Goal: Task Accomplishment & Management: Use online tool/utility

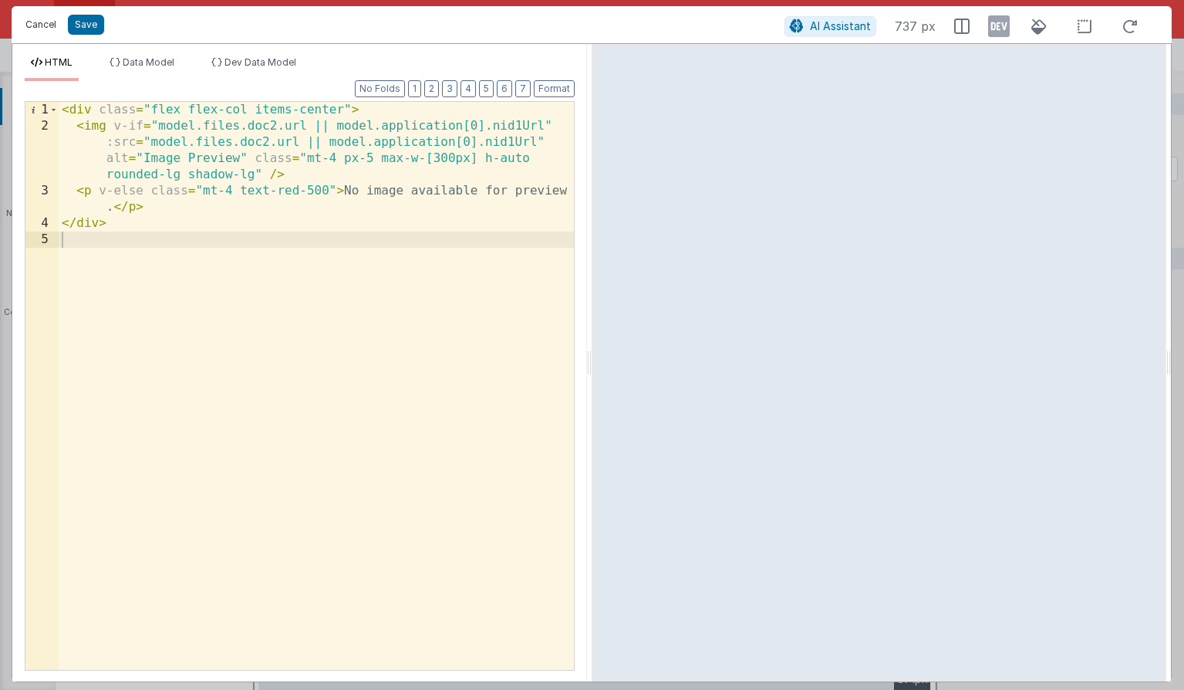
click at [34, 22] on button "Cancel" at bounding box center [41, 25] width 46 height 22
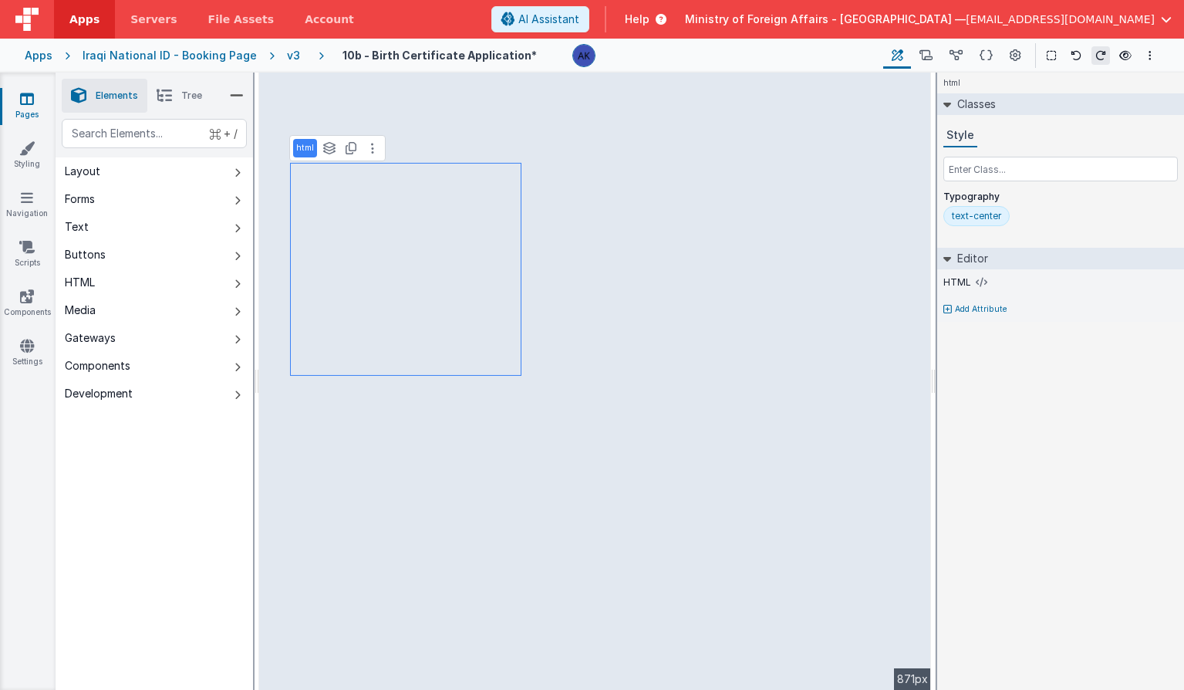
click at [290, 58] on div "v3" at bounding box center [296, 55] width 19 height 15
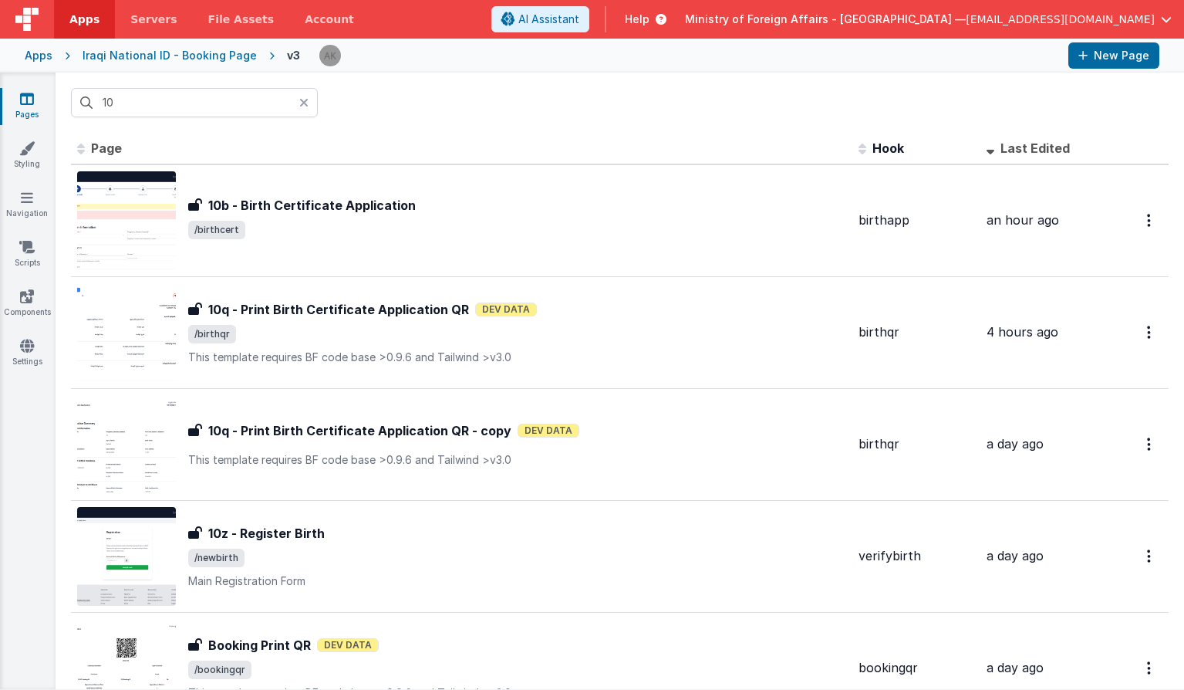
click at [304, 103] on icon at bounding box center [303, 102] width 9 height 12
click at [282, 106] on input "text" at bounding box center [194, 102] width 247 height 29
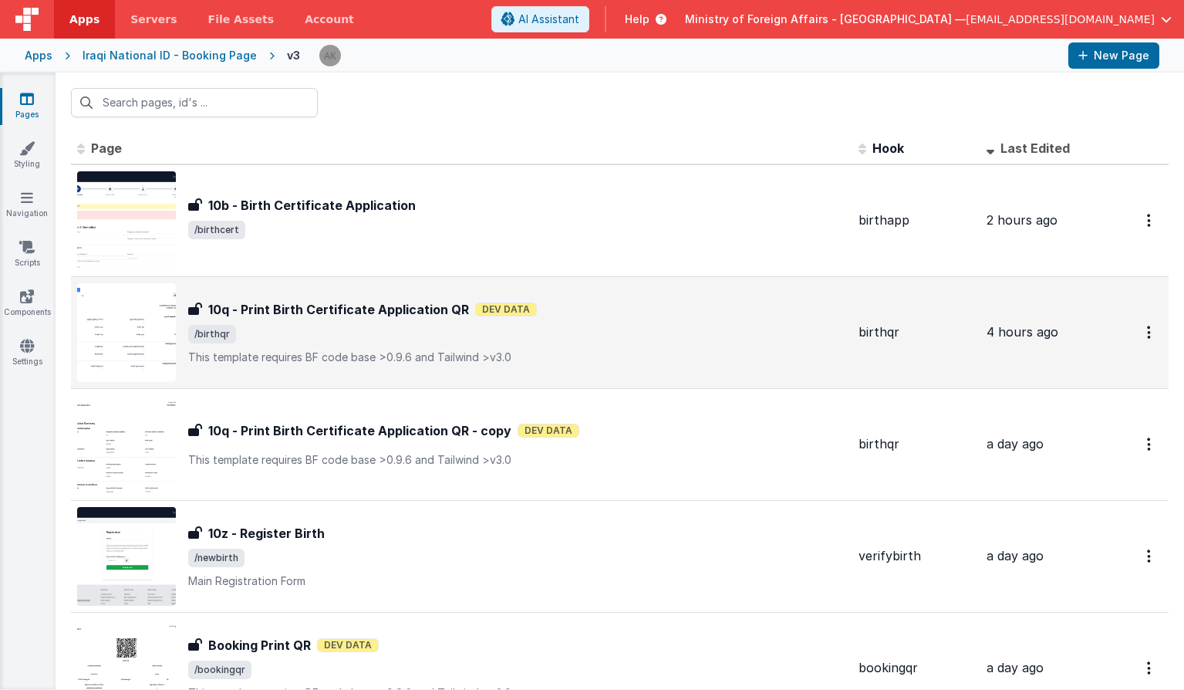
click at [144, 334] on img at bounding box center [126, 332] width 99 height 99
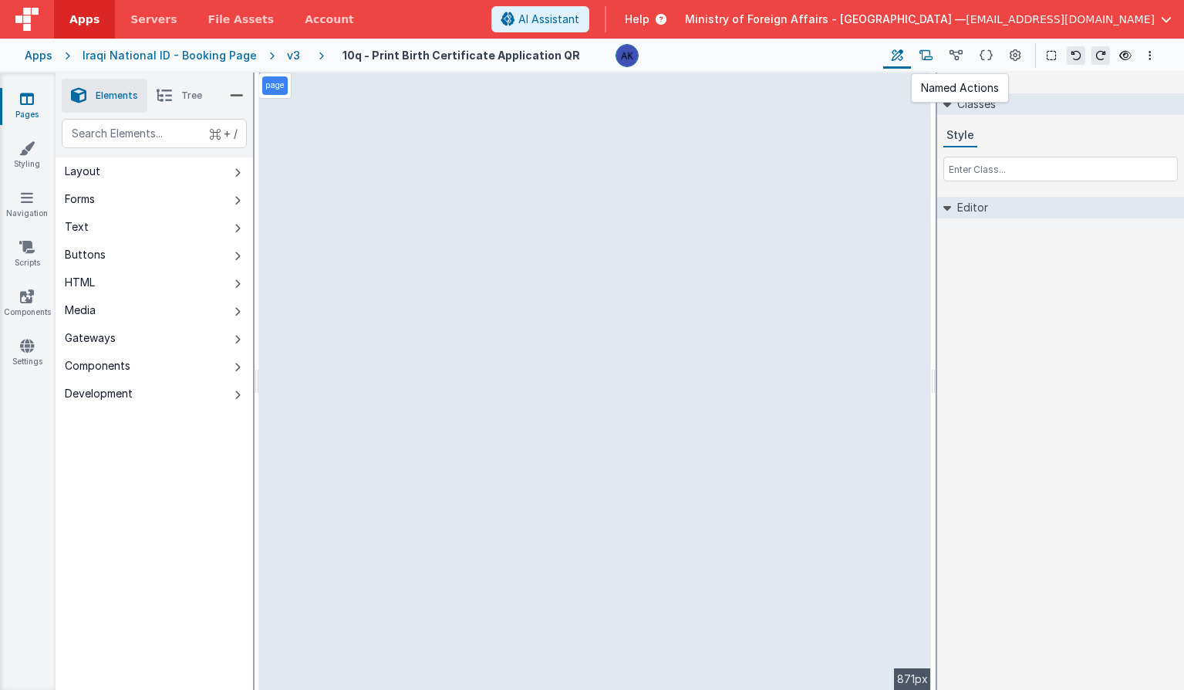
click at [922, 52] on icon at bounding box center [926, 56] width 13 height 16
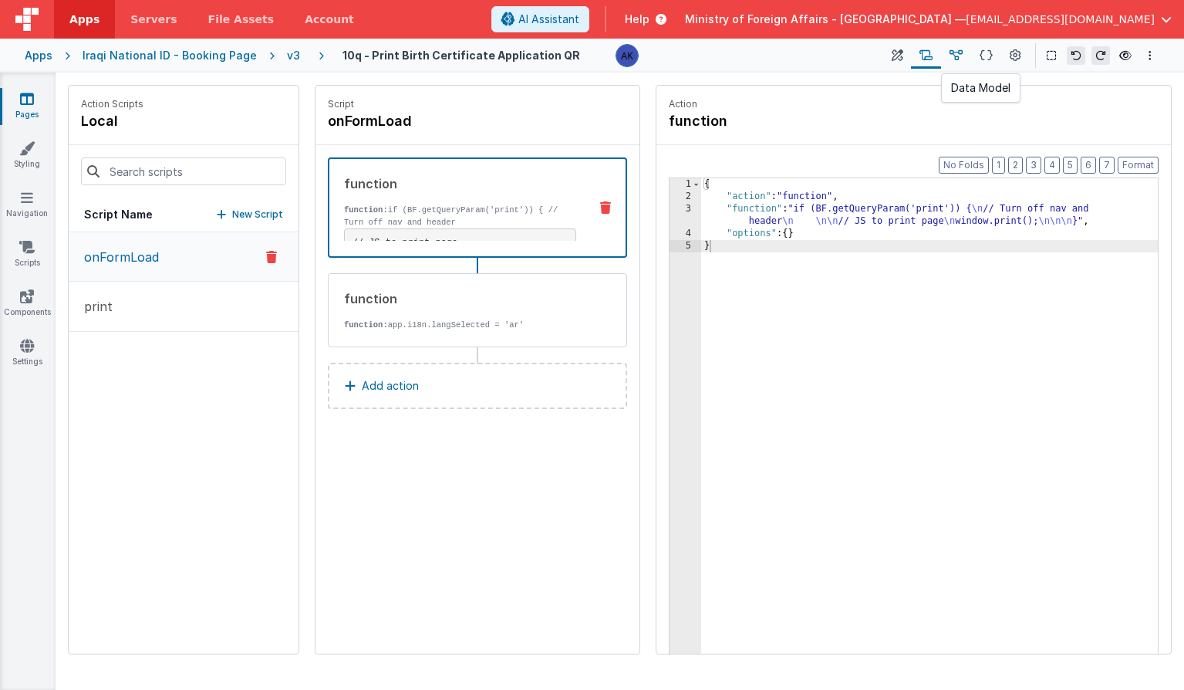
click at [958, 55] on icon at bounding box center [956, 56] width 13 height 16
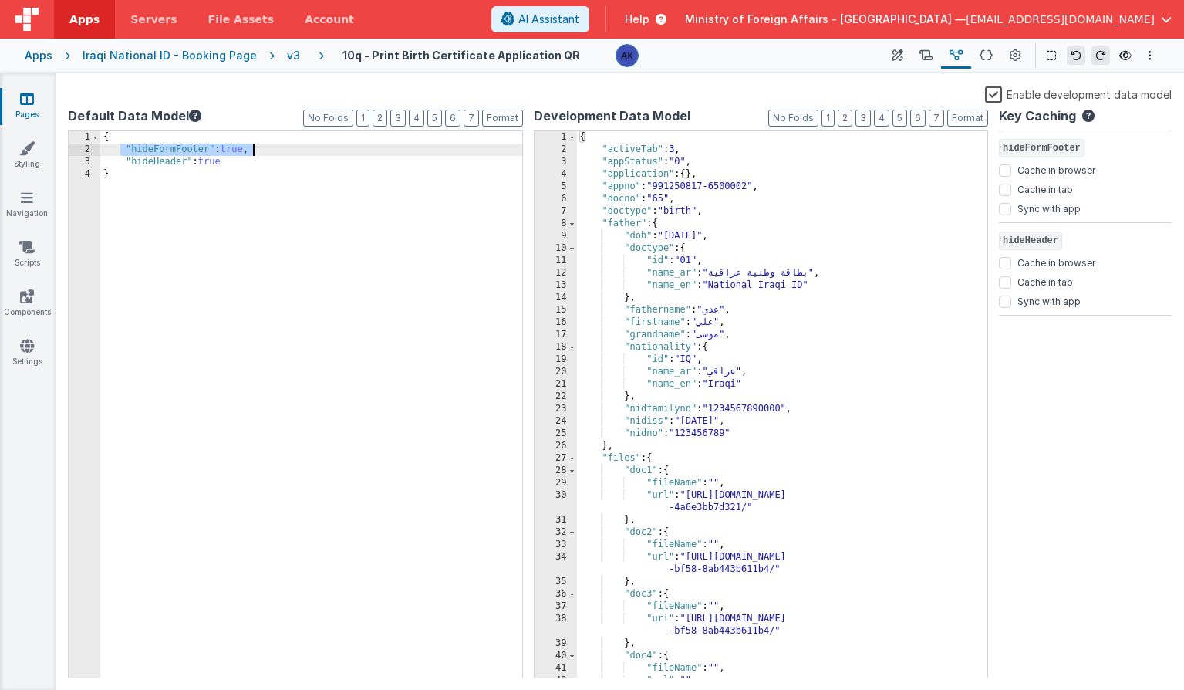
drag, startPoint x: 118, startPoint y: 149, endPoint x: 278, endPoint y: 153, distance: 159.8
click at [278, 153] on div "{ "hideFormFooter" : true , "hideHeader" : true }" at bounding box center [311, 417] width 422 height 572
click at [287, 63] on div "v3" at bounding box center [296, 55] width 19 height 15
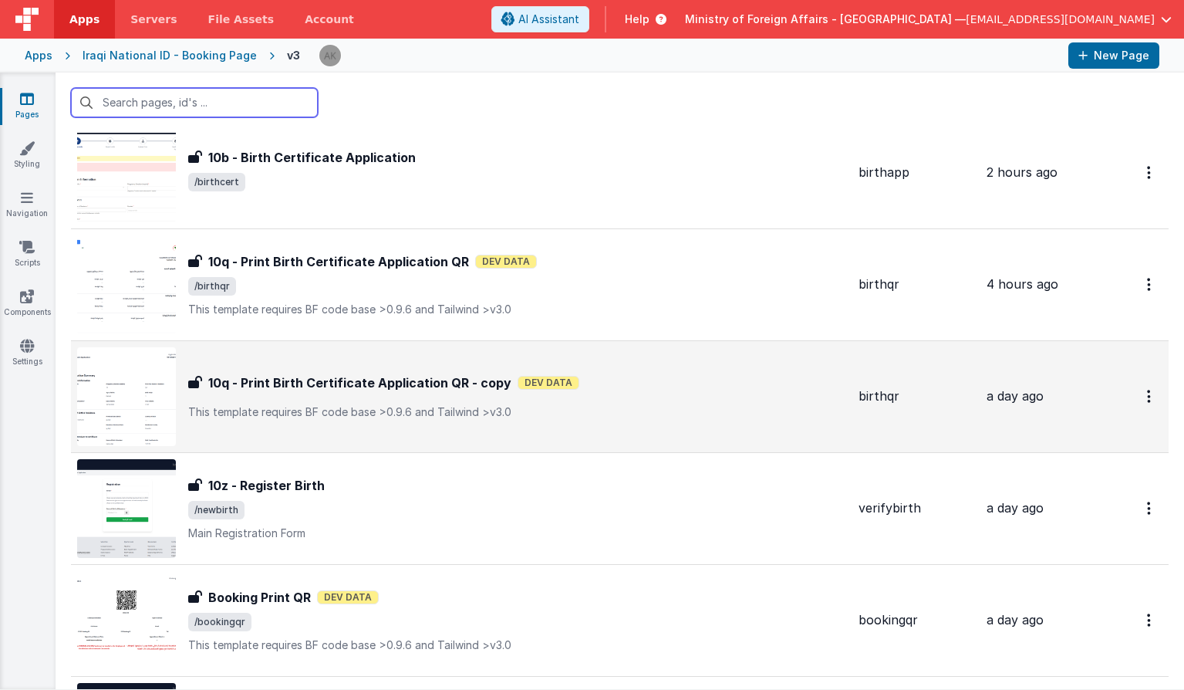
scroll to position [123, 0]
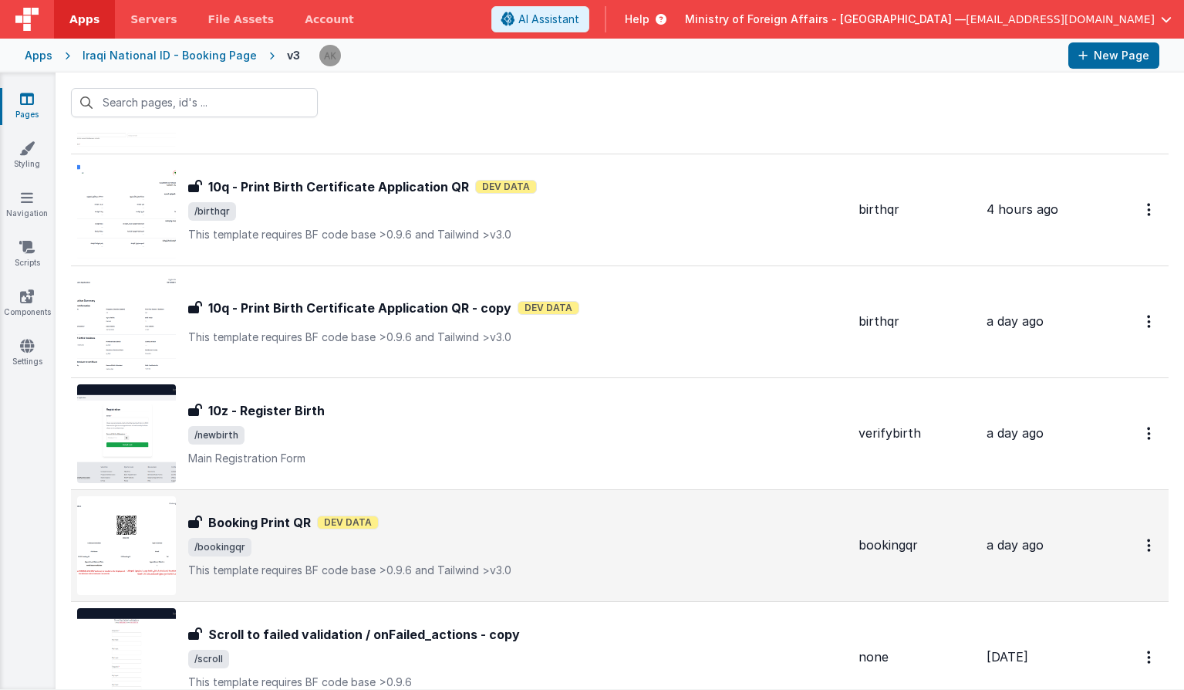
click at [173, 529] on img at bounding box center [126, 545] width 99 height 99
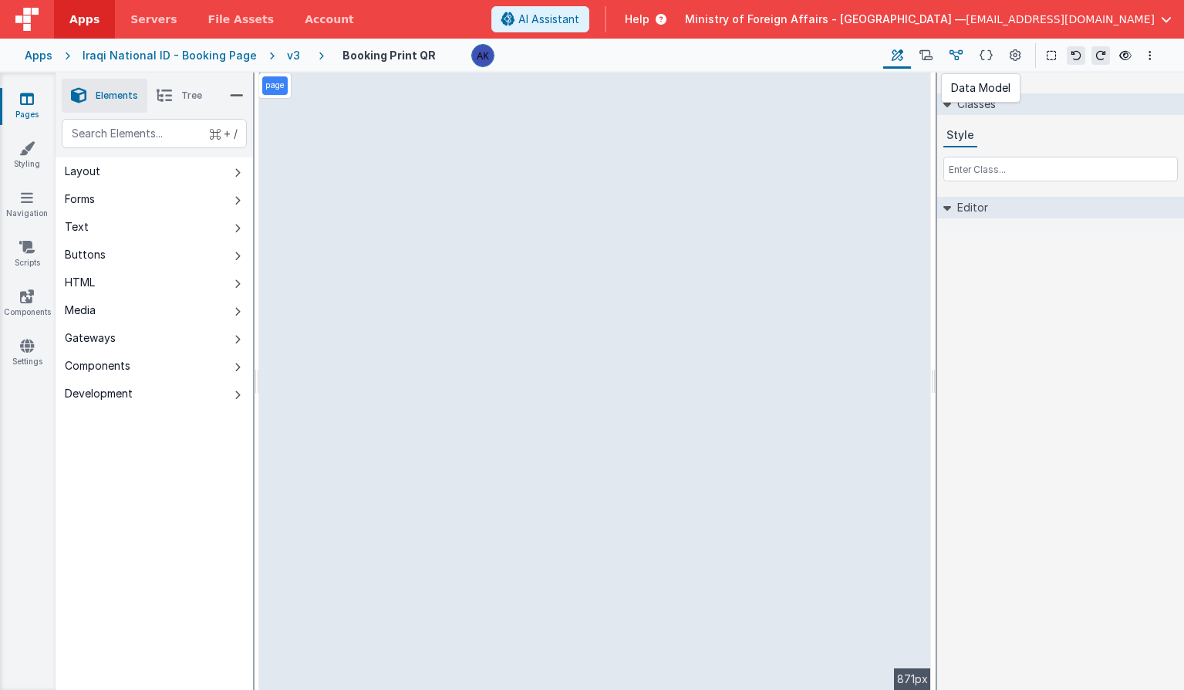
click at [948, 56] on button at bounding box center [956, 55] width 30 height 26
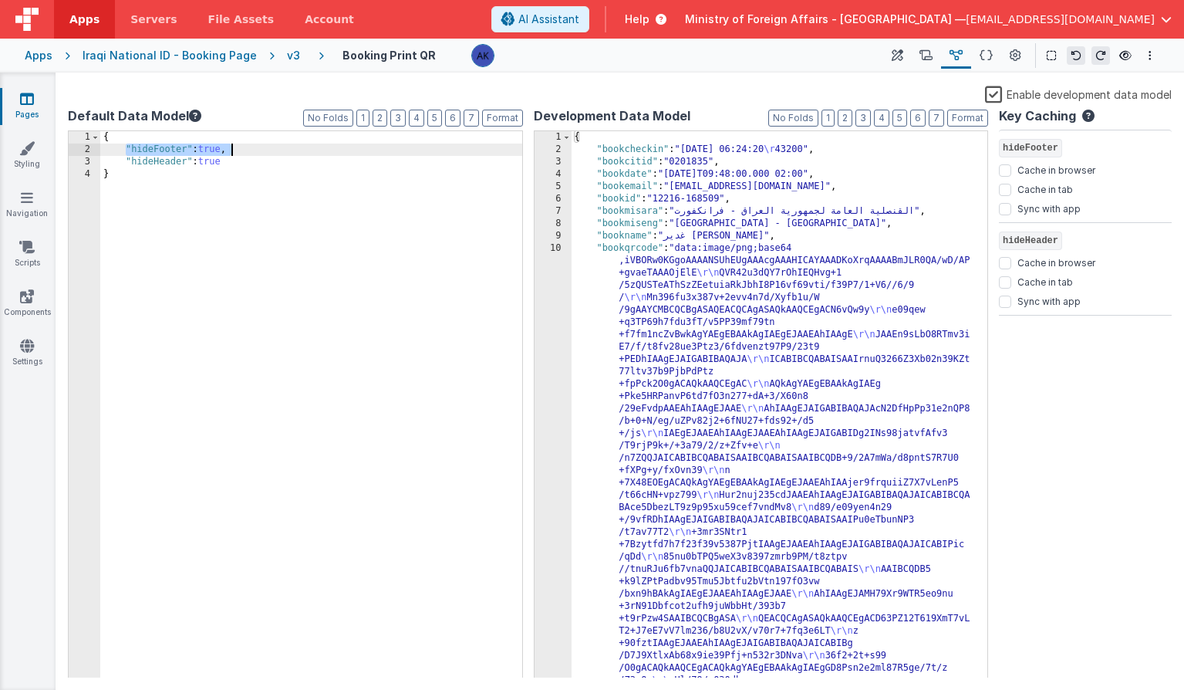
drag, startPoint x: 126, startPoint y: 150, endPoint x: 309, endPoint y: 144, distance: 183.8
click at [309, 144] on div "{ "hideFooter" : true , "hideHeader" : true }" at bounding box center [311, 417] width 422 height 572
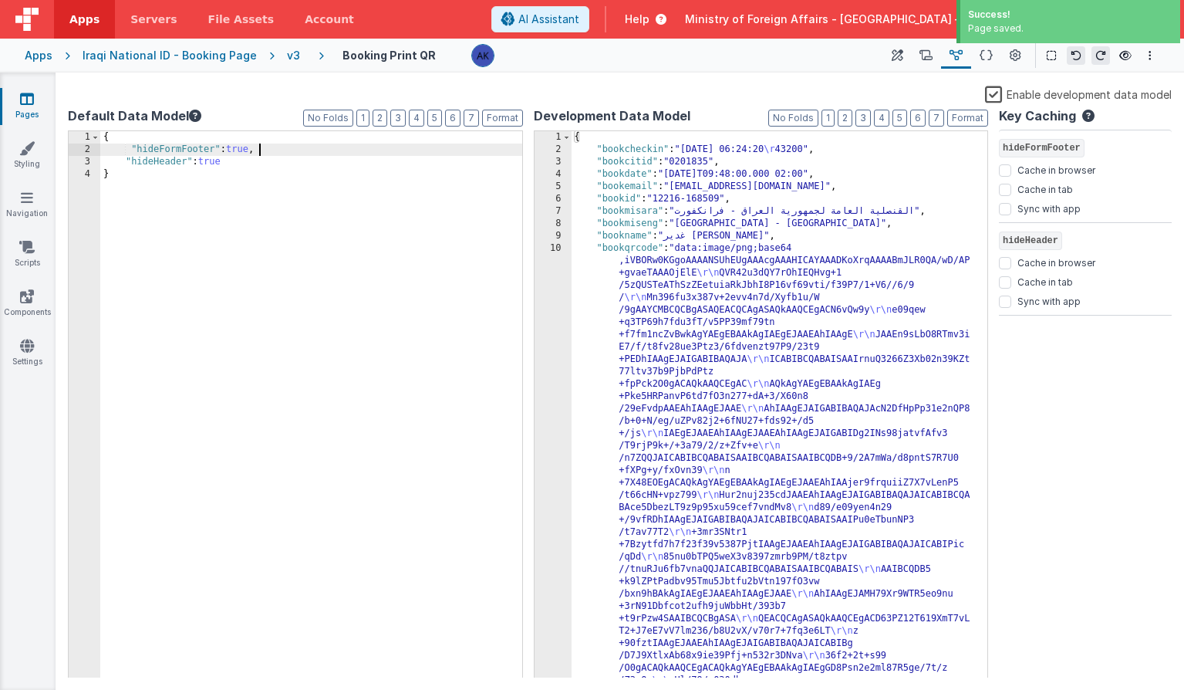
click at [287, 58] on div "v3" at bounding box center [296, 55] width 19 height 15
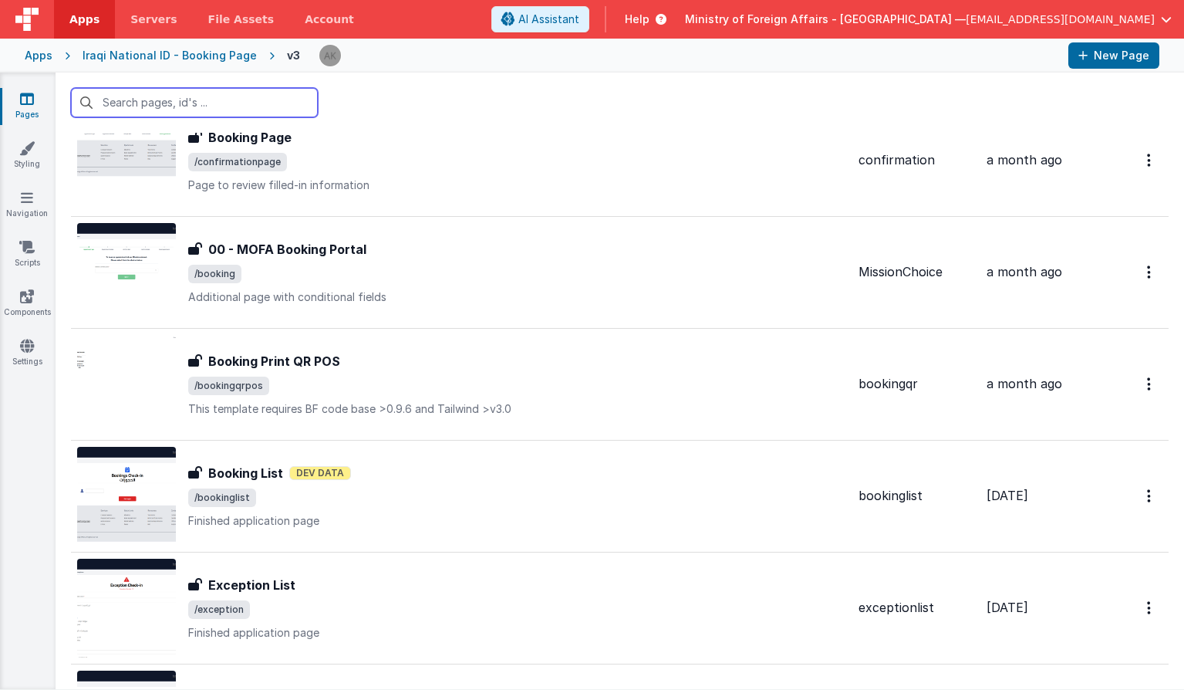
scroll to position [2856, 0]
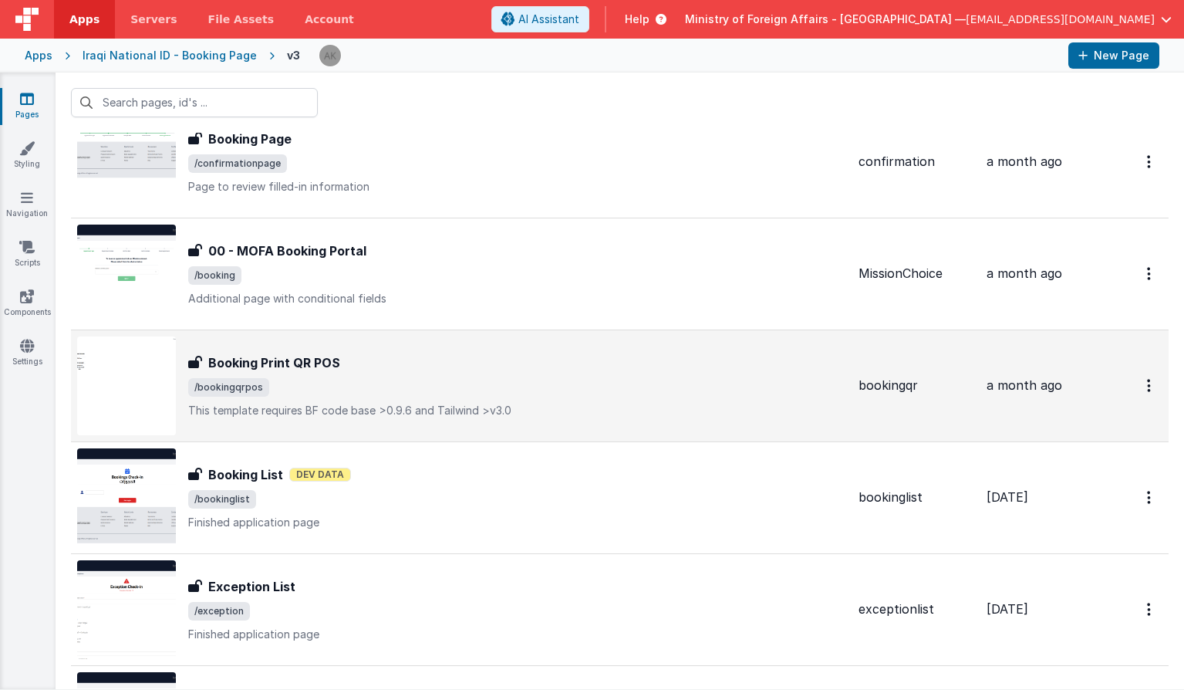
click at [156, 367] on img at bounding box center [126, 385] width 99 height 99
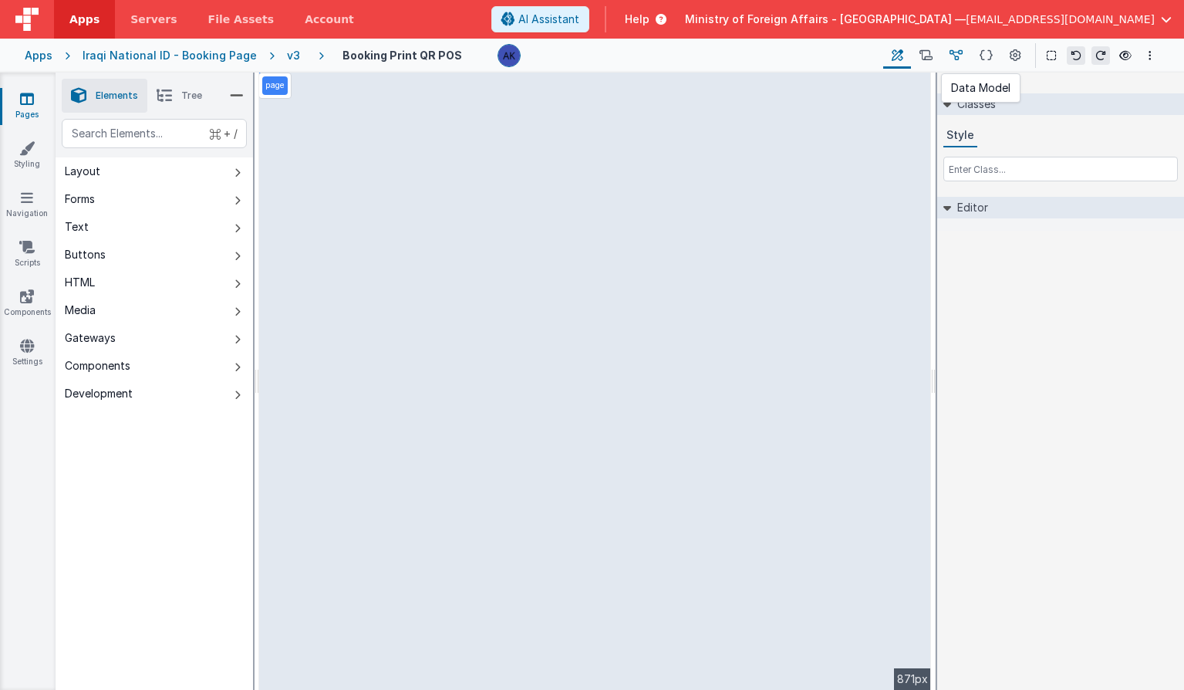
click at [955, 58] on icon at bounding box center [956, 56] width 13 height 16
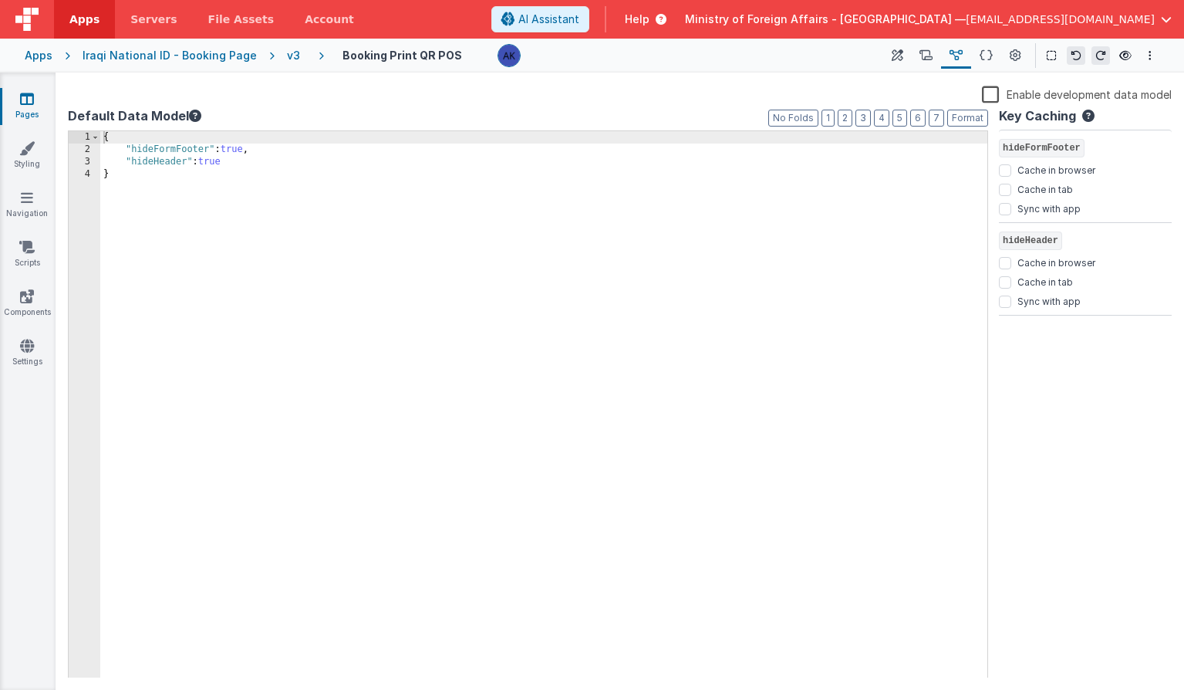
click at [287, 54] on div "v3" at bounding box center [296, 55] width 19 height 15
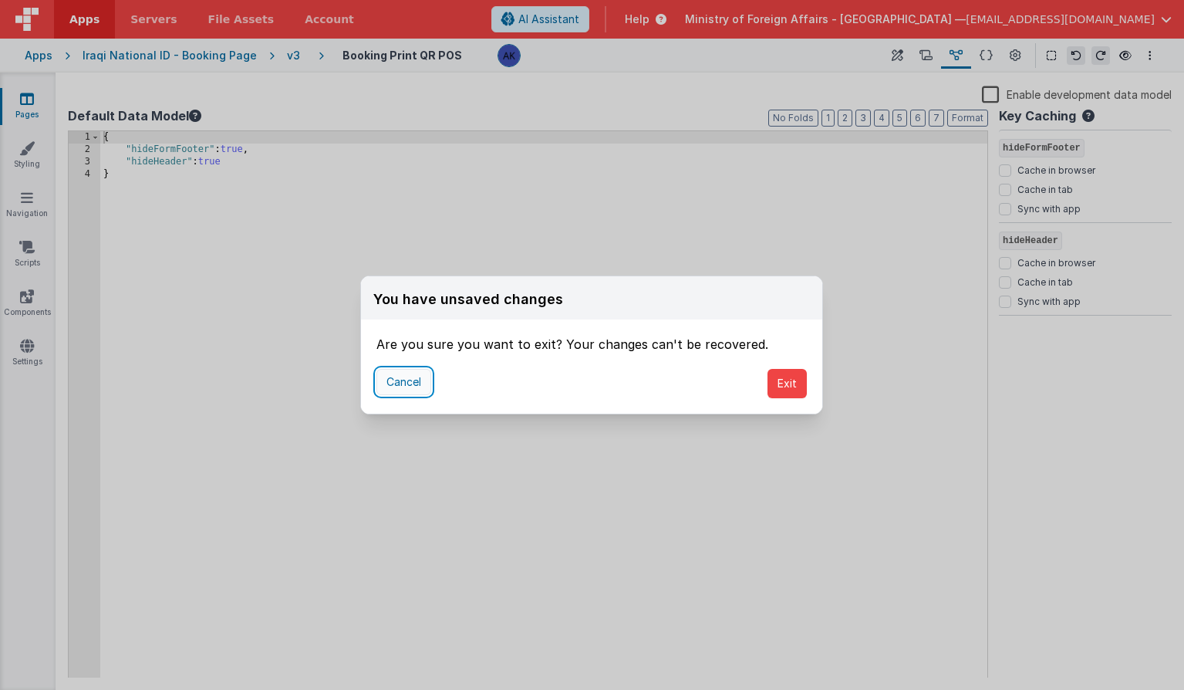
click at [413, 380] on button "Cancel" at bounding box center [404, 382] width 55 height 26
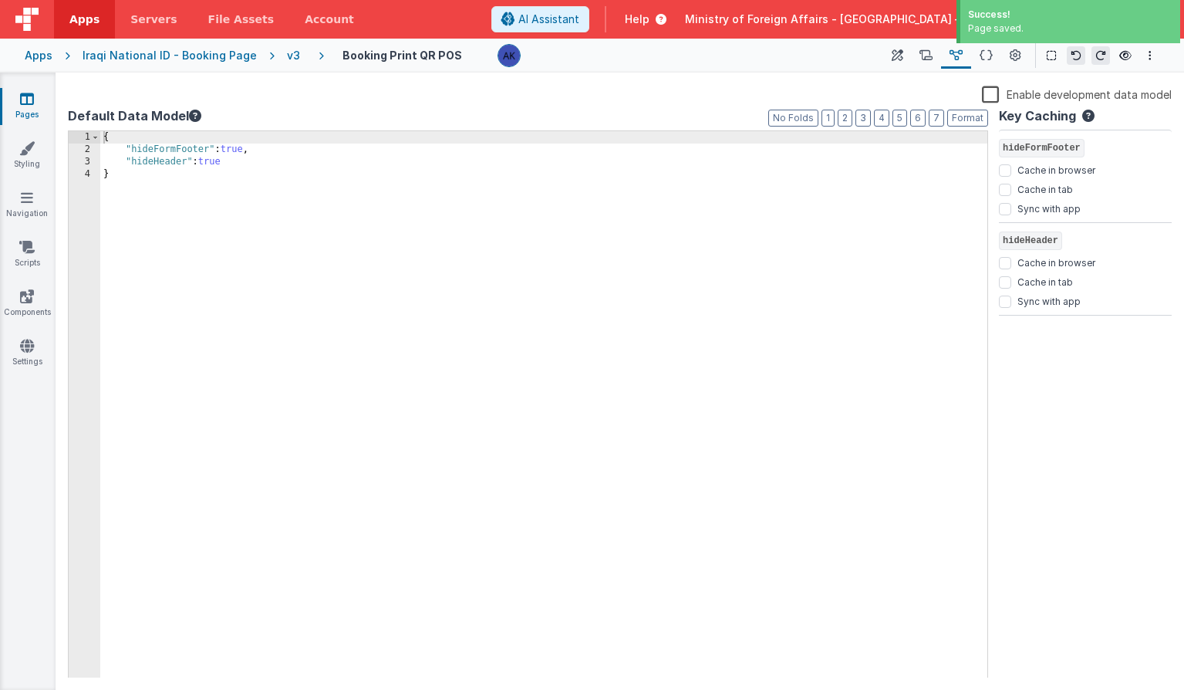
click at [288, 59] on div "v3" at bounding box center [296, 55] width 19 height 15
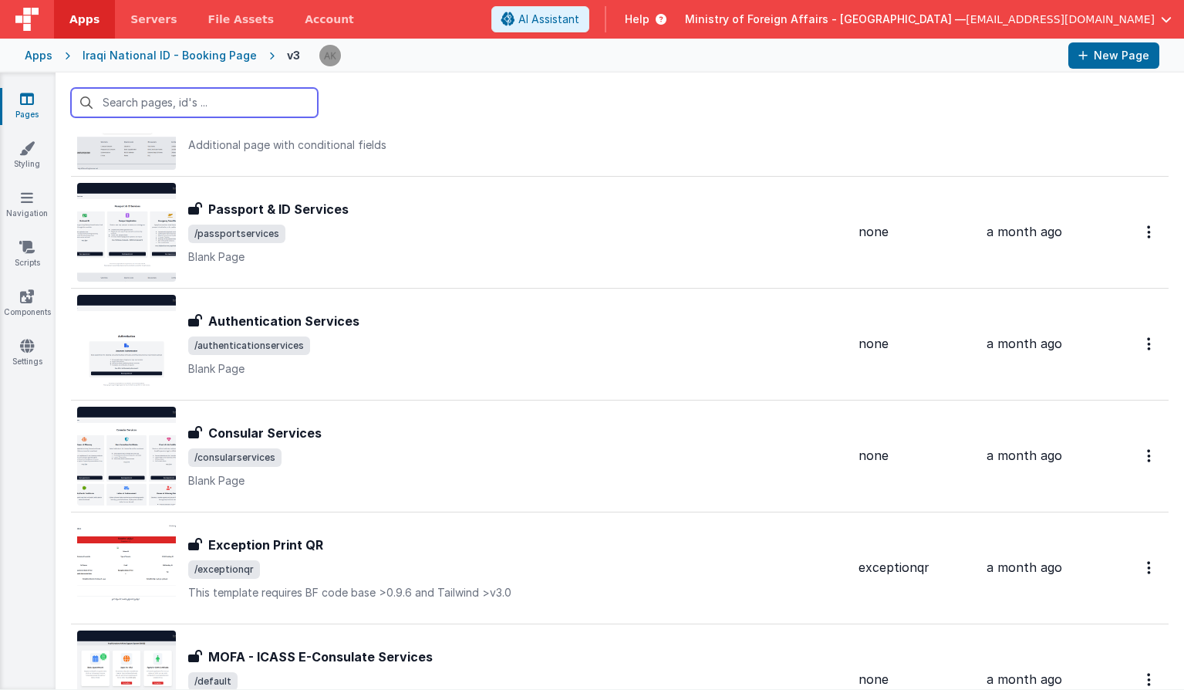
scroll to position [2362, 0]
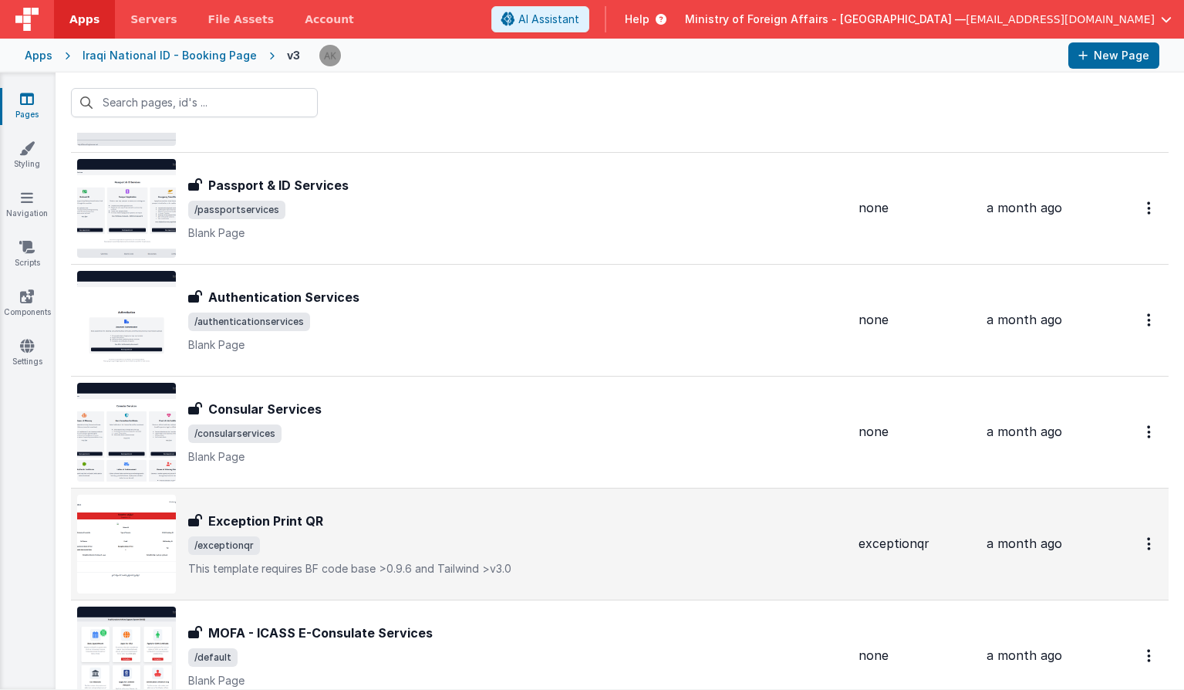
click at [144, 537] on img at bounding box center [126, 544] width 99 height 99
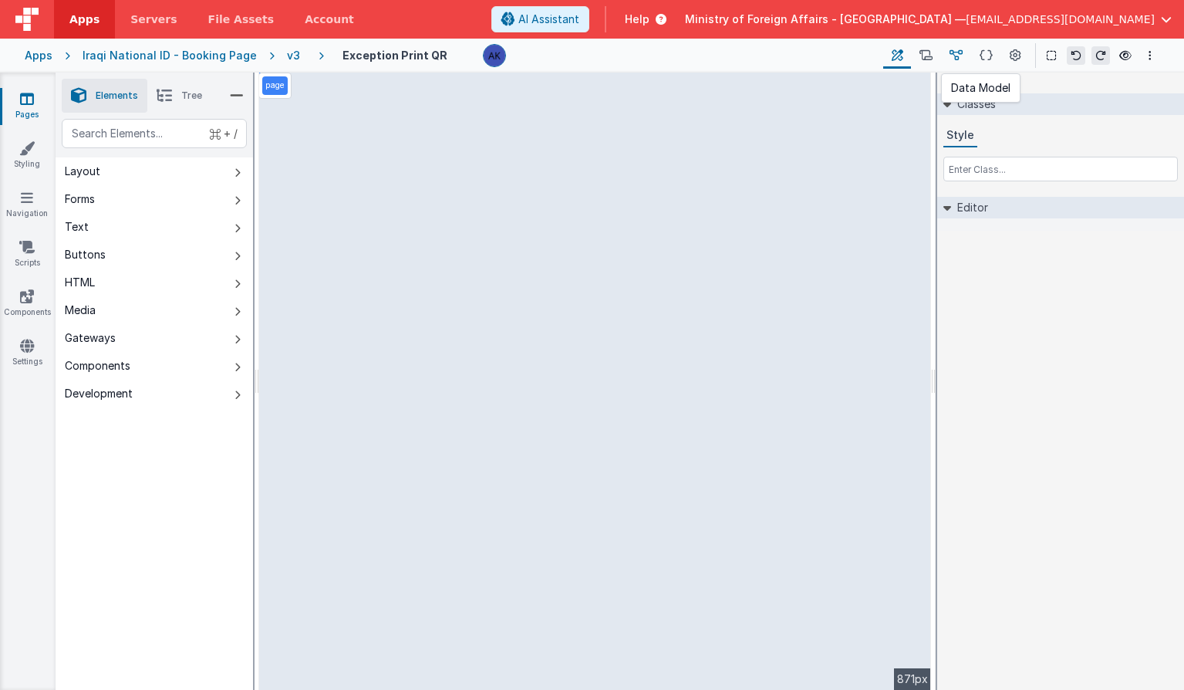
click at [954, 57] on icon at bounding box center [956, 56] width 13 height 16
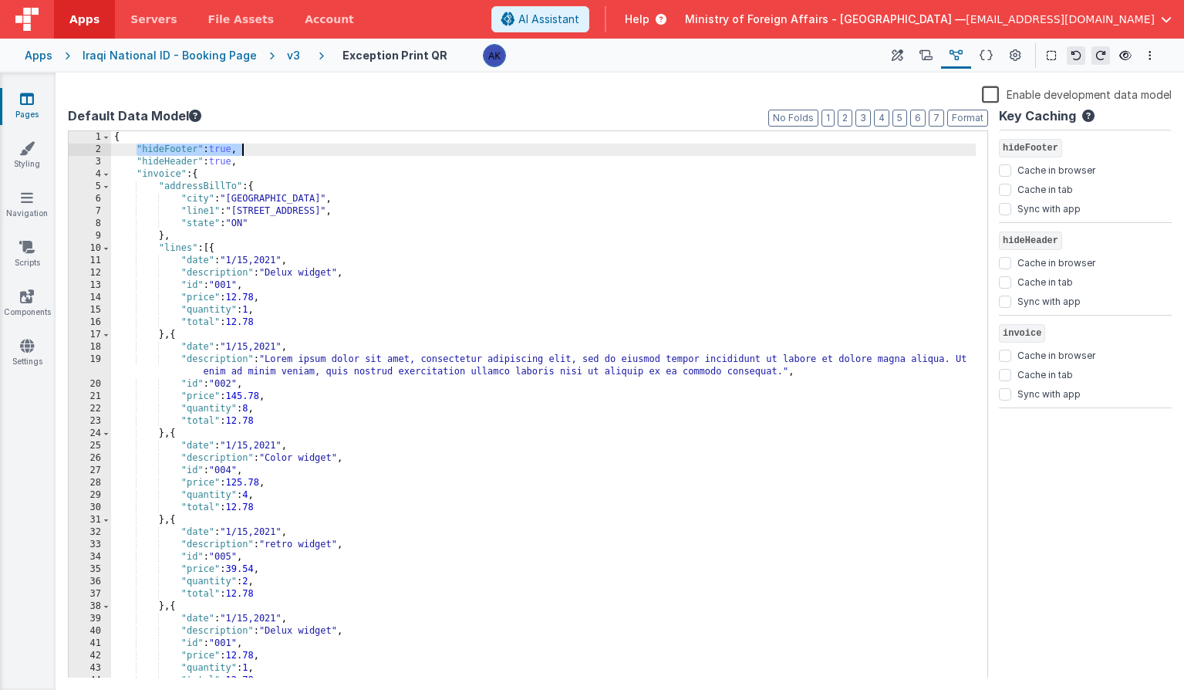
drag, startPoint x: 138, startPoint y: 147, endPoint x: 336, endPoint y: 147, distance: 198.3
click at [336, 147] on div "{ "hideFooter" : true , "hideHeader" : true , "invoice" : { "addressBillTo" : {…" at bounding box center [543, 417] width 865 height 572
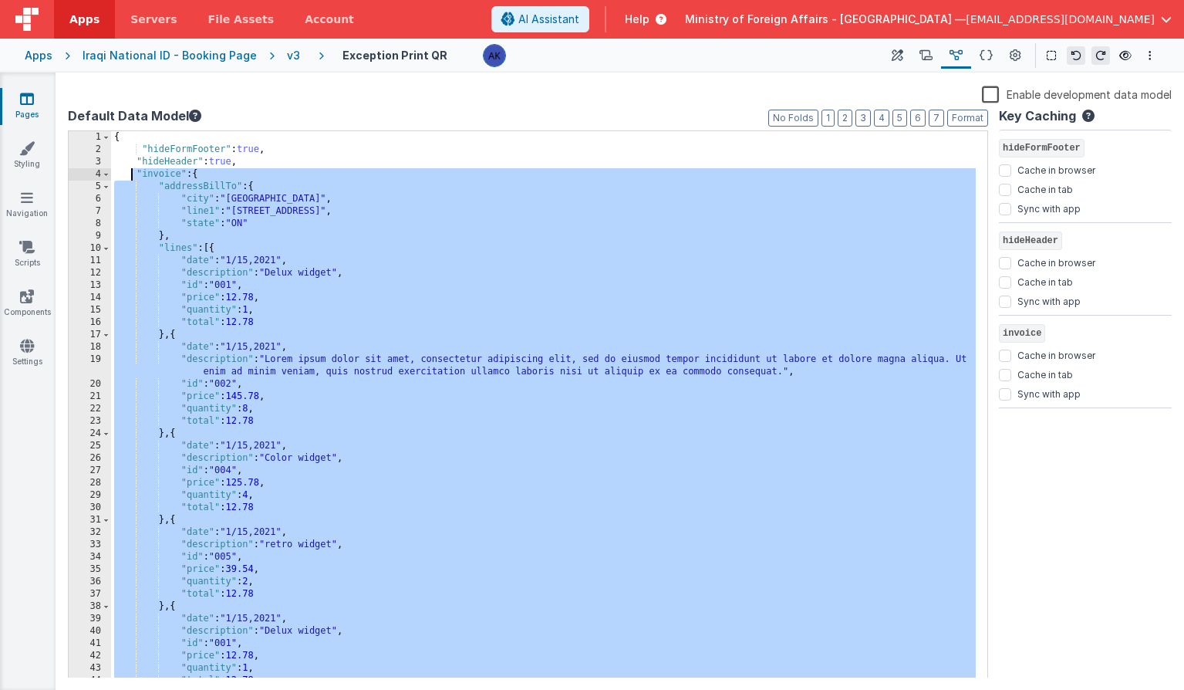
drag, startPoint x: 155, startPoint y: 658, endPoint x: 133, endPoint y: 174, distance: 484.3
click at [133, 174] on div "{ "hideFormFooter" : true , "hideHeader" : true , "invoice" : { "addressBillTo"…" at bounding box center [543, 417] width 865 height 572
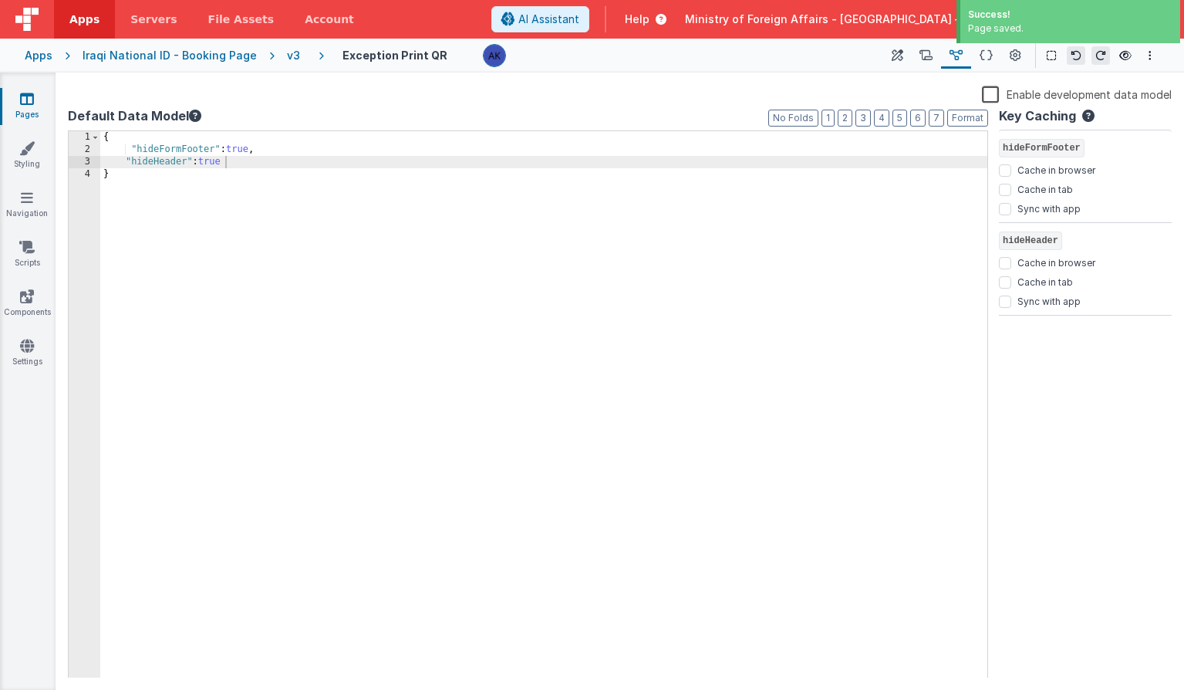
click at [287, 59] on div "v3" at bounding box center [296, 55] width 19 height 15
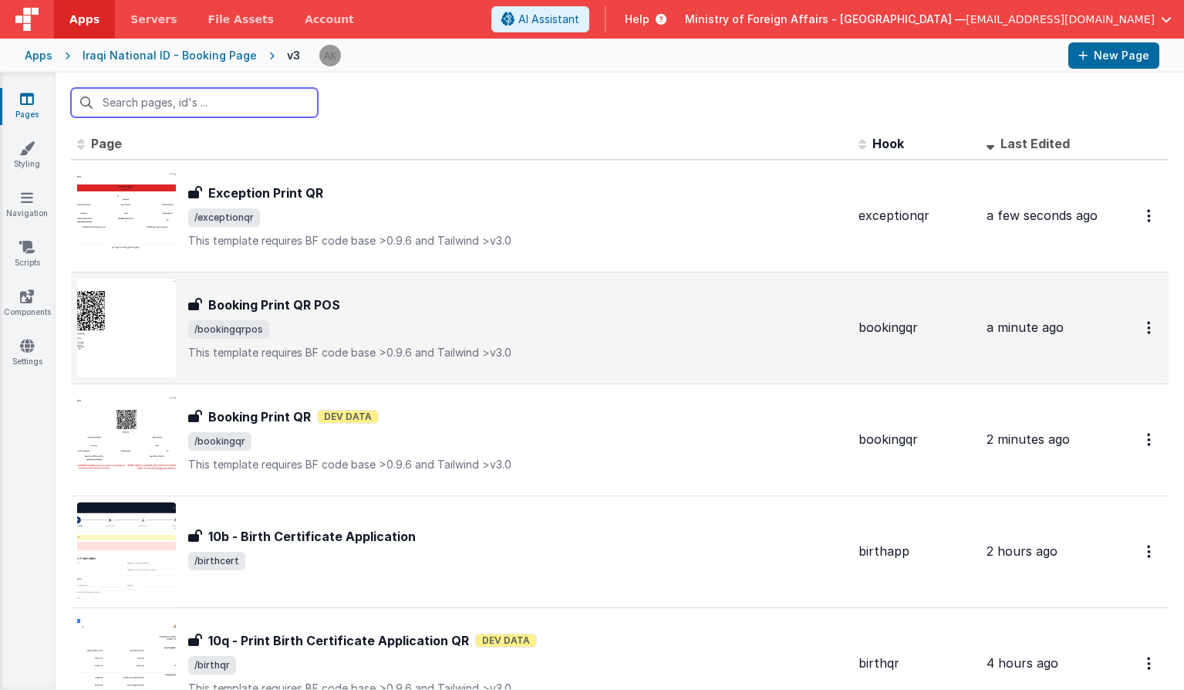
scroll to position [8, 0]
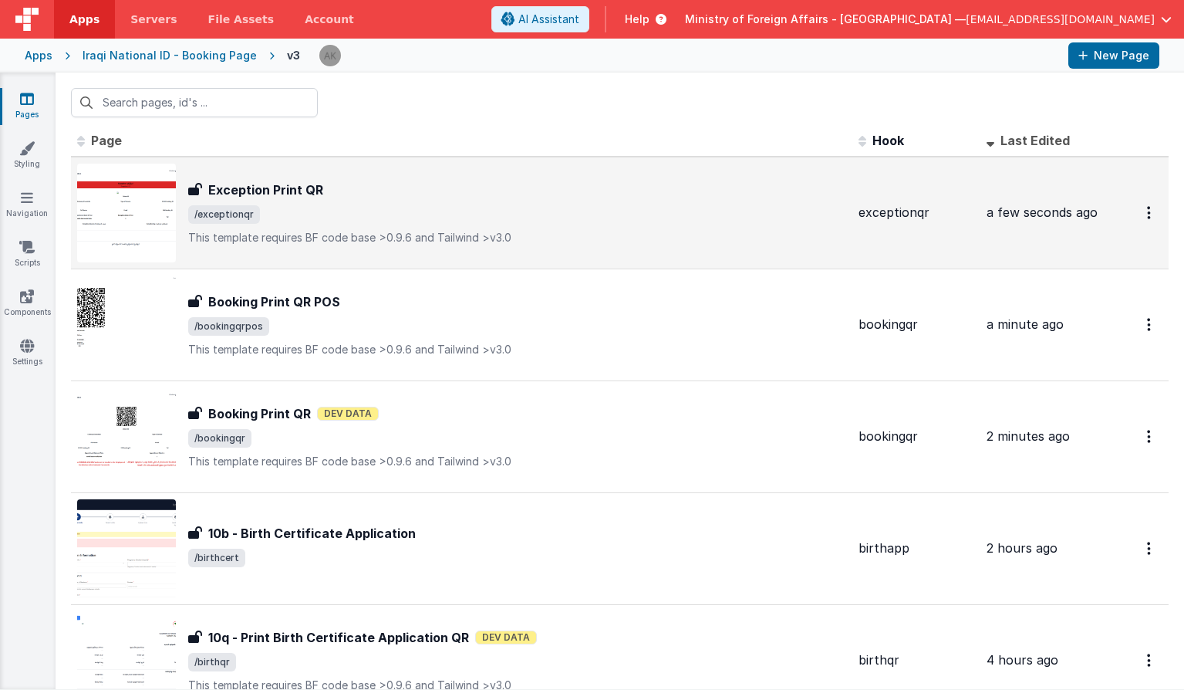
click at [167, 231] on img at bounding box center [126, 213] width 99 height 99
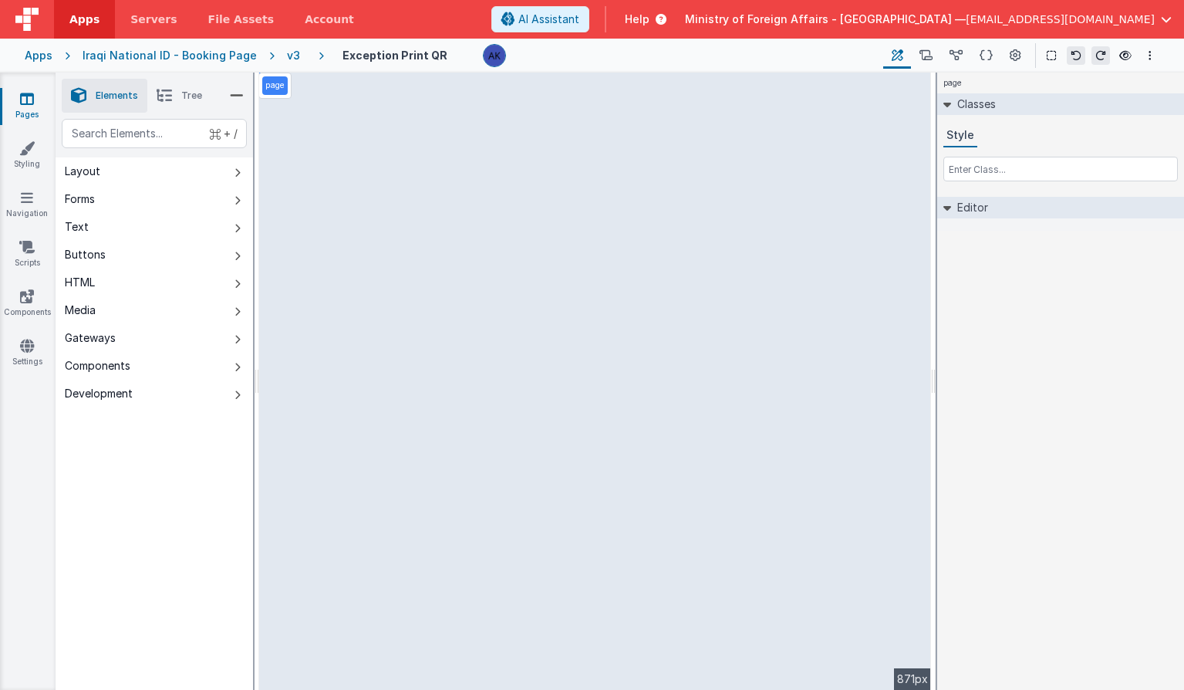
click at [289, 55] on div "v3" at bounding box center [296, 55] width 19 height 15
